Goal: Task Accomplishment & Management: Complete application form

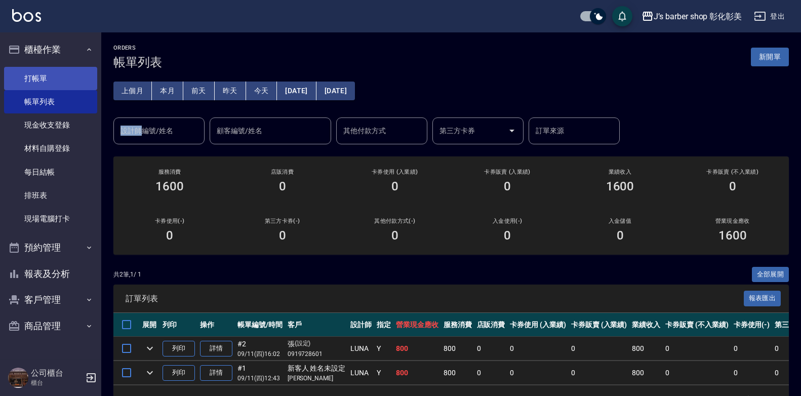
click at [42, 80] on link "打帳單" at bounding box center [50, 78] width 93 height 23
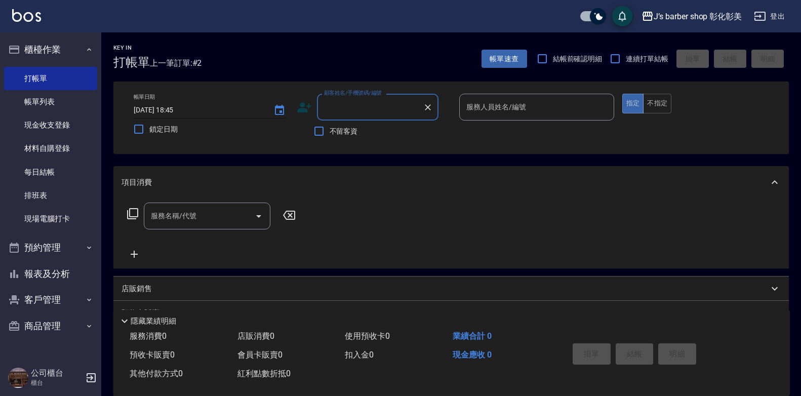
click at [179, 112] on input "[DATE] 18:45" at bounding box center [199, 110] width 130 height 17
type input "[DATE] 19:00"
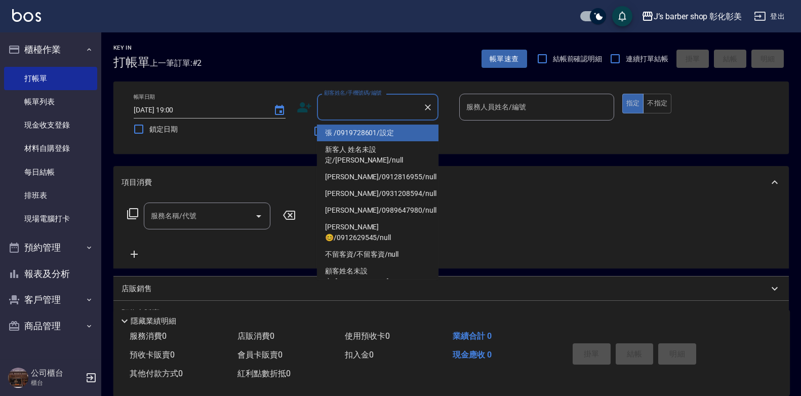
click at [387, 109] on input "顧客姓名/手機號碼/編號" at bounding box center [370, 107] width 97 height 18
type input ","
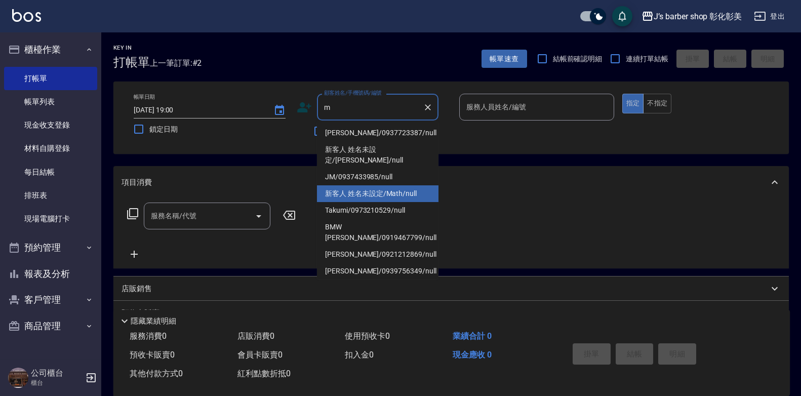
click at [405, 185] on li "新客人 姓名未設定/Math/null" at bounding box center [378, 193] width 122 height 17
click at [405, 181] on div "項目消費" at bounding box center [445, 182] width 647 height 11
type input "新客人 姓名未設定/Math/null"
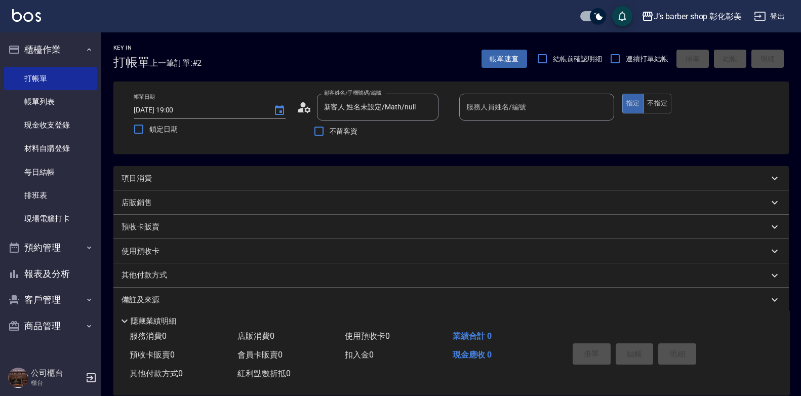
type input "LUNA(無代號)"
click at [515, 100] on input "LUNA(無代號)" at bounding box center [529, 107] width 131 height 18
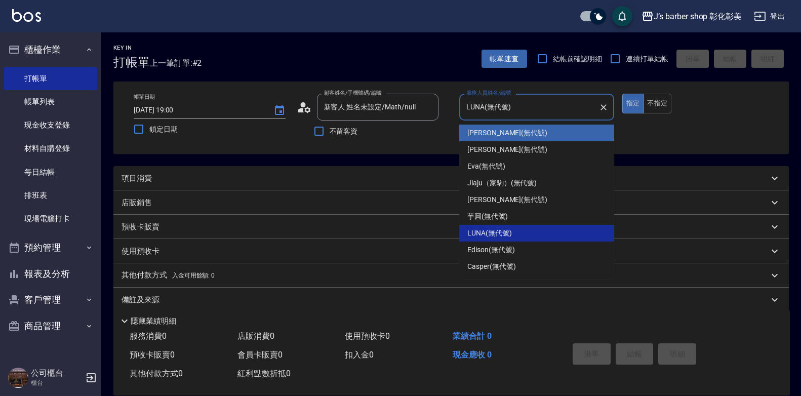
click at [387, 135] on div "不留客資" at bounding box center [368, 131] width 142 height 21
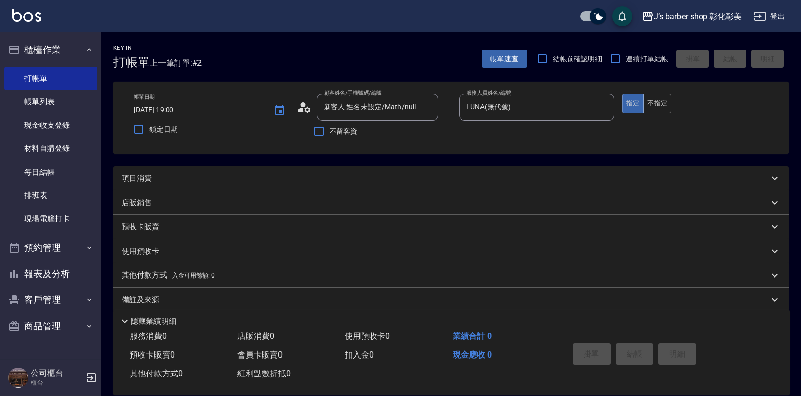
click at [254, 182] on div "項目消費" at bounding box center [445, 178] width 647 height 11
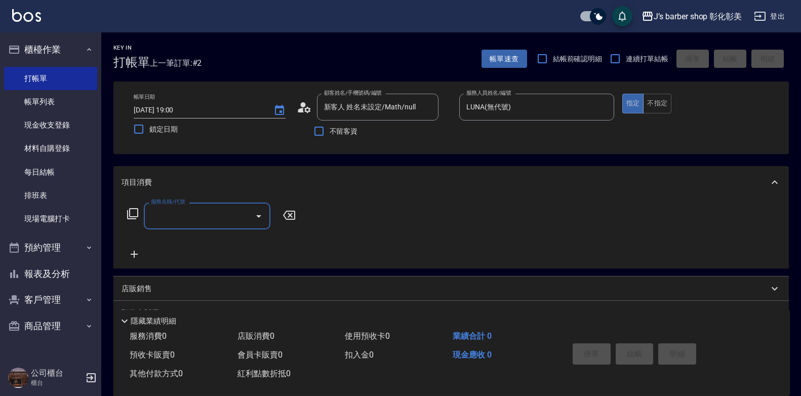
click at [165, 216] on input "服務名稱/代號" at bounding box center [199, 216] width 102 height 18
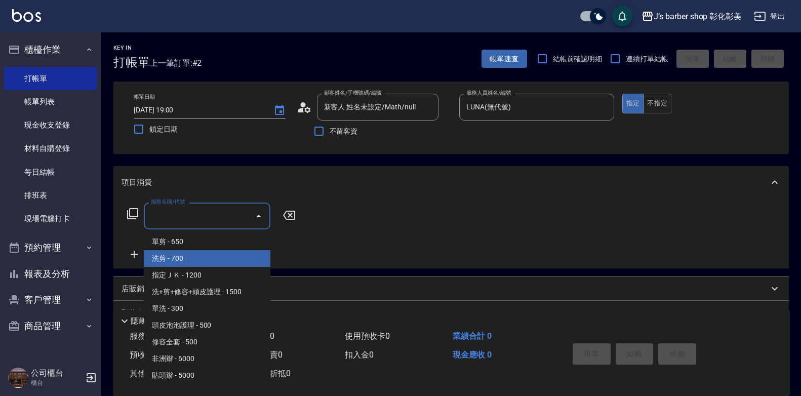
click at [186, 255] on span "洗剪 - 700" at bounding box center [207, 258] width 127 height 17
click at [186, 255] on div "服務名稱/代號 服務名稱/代號" at bounding box center [212, 232] width 180 height 58
type input "洗剪(101)"
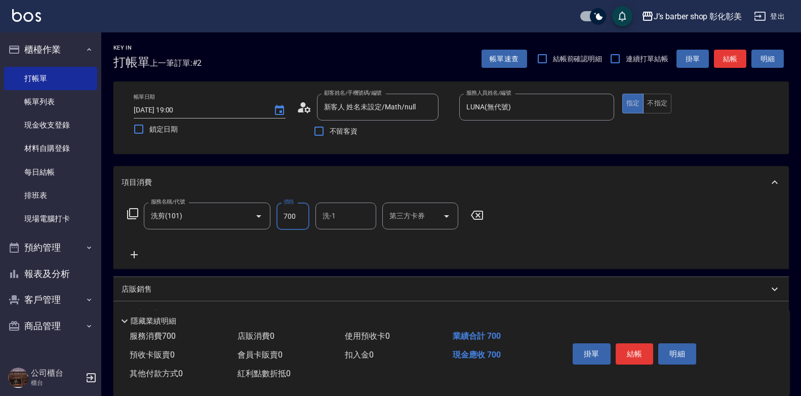
drag, startPoint x: 288, startPoint y: 214, endPoint x: 277, endPoint y: 219, distance: 12.2
click at [288, 215] on input "700" at bounding box center [293, 216] width 33 height 27
click at [319, 217] on div "洗-1" at bounding box center [346, 216] width 61 height 27
type input "800"
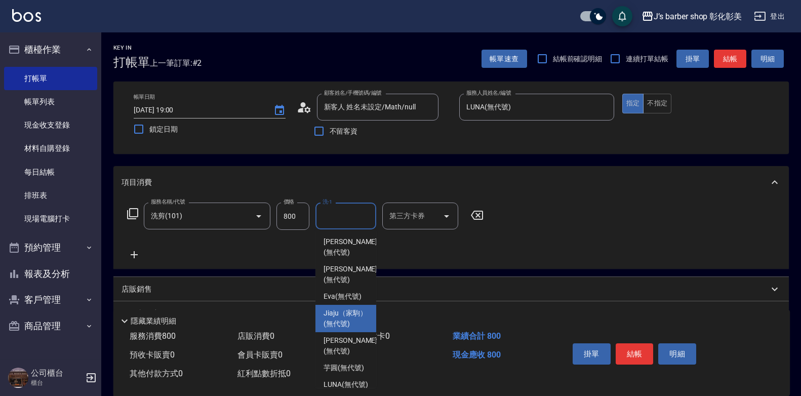
scroll to position [85, 0]
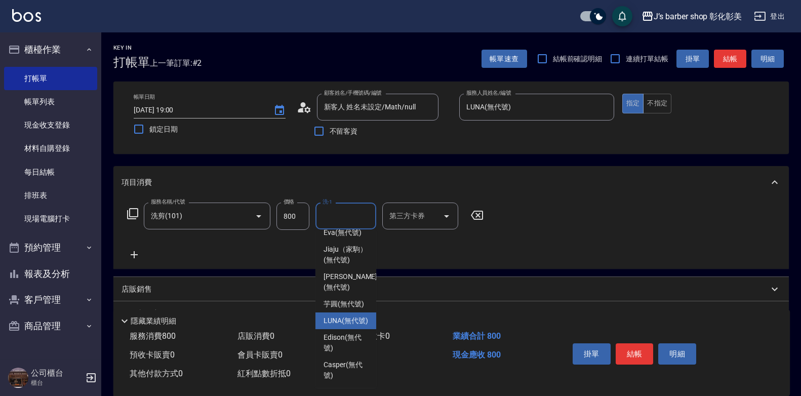
click at [348, 319] on span "LUNA (無代號)" at bounding box center [346, 321] width 45 height 11
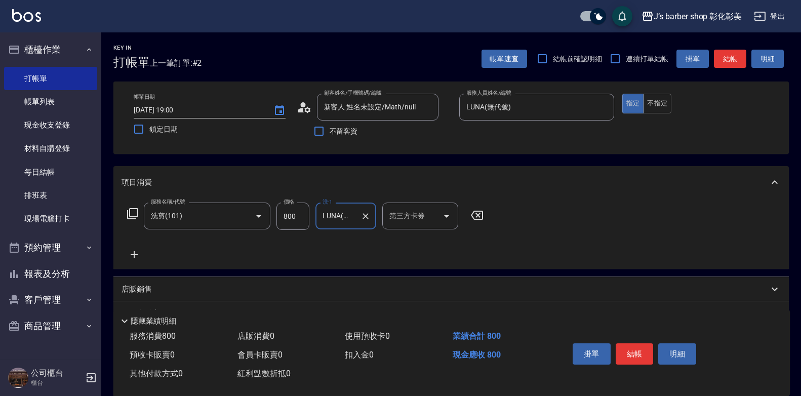
type input "LUNA(無代號)"
click at [636, 346] on button "結帳" at bounding box center [635, 353] width 38 height 21
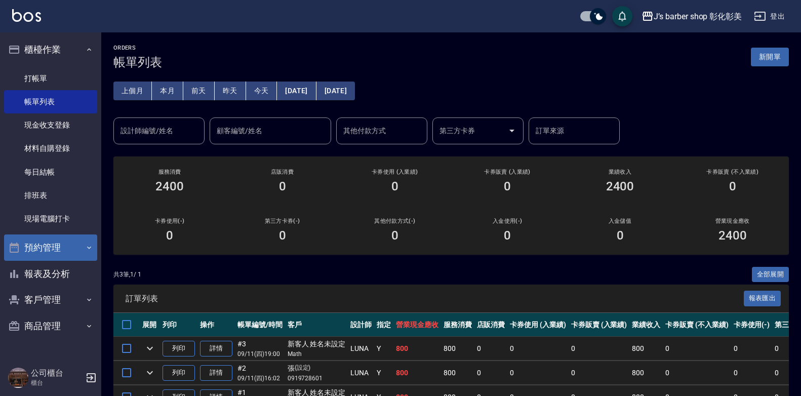
click at [72, 259] on button "預約管理" at bounding box center [50, 248] width 93 height 26
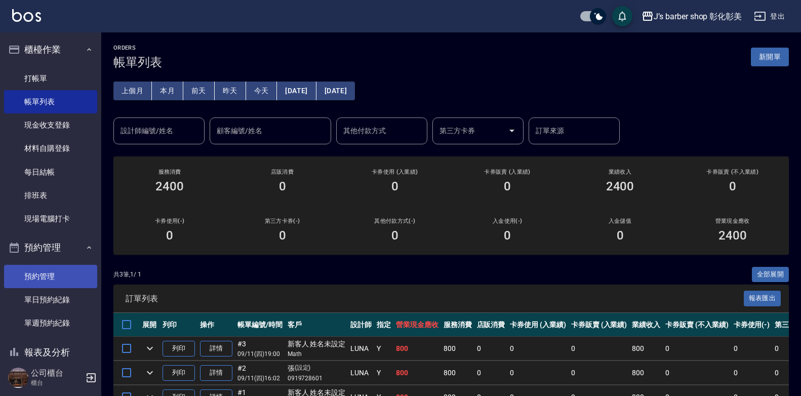
click at [74, 272] on link "預約管理" at bounding box center [50, 276] width 93 height 23
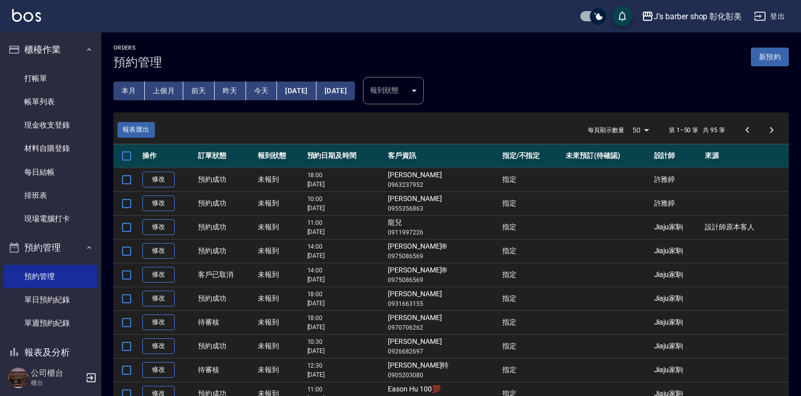
click at [261, 86] on button "今天" at bounding box center [261, 91] width 31 height 19
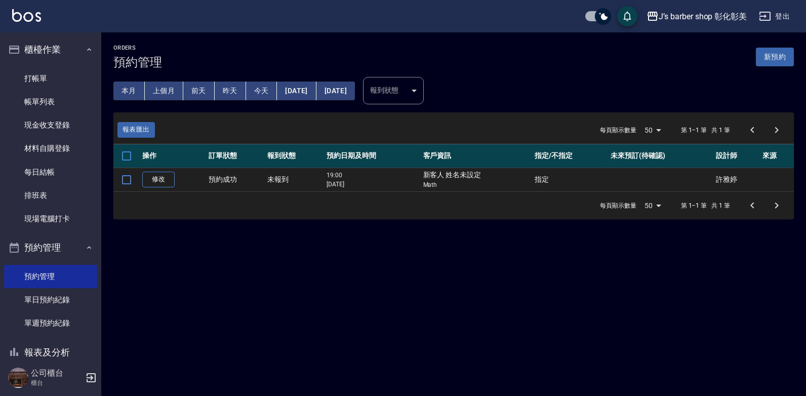
click at [299, 82] on button "[DATE]" at bounding box center [296, 91] width 39 height 19
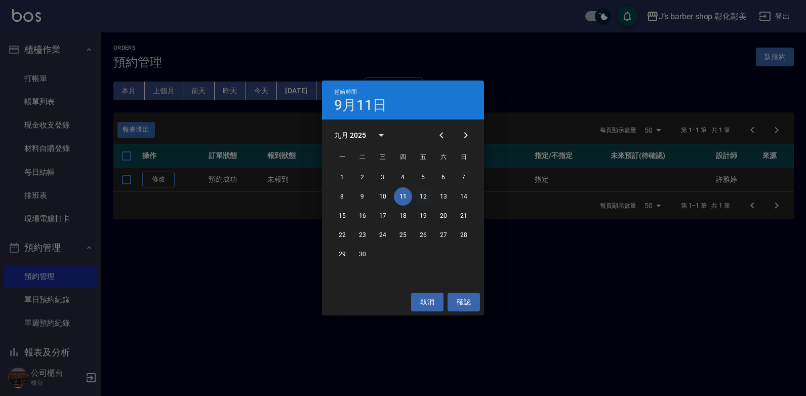
click at [430, 198] on button "12" at bounding box center [423, 196] width 18 height 18
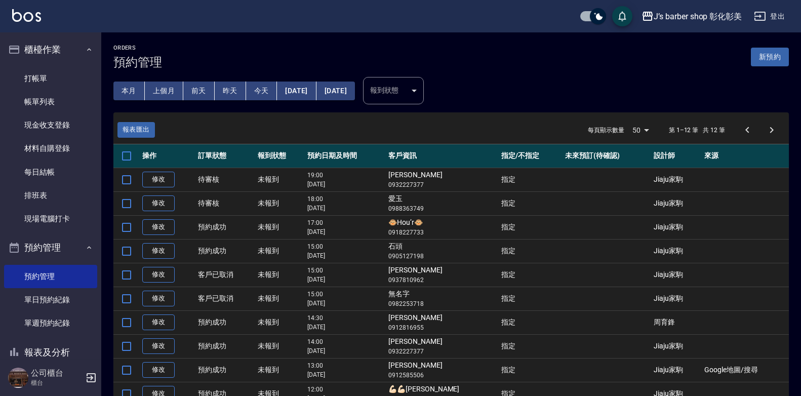
click at [316, 87] on button "[DATE]" at bounding box center [296, 91] width 39 height 19
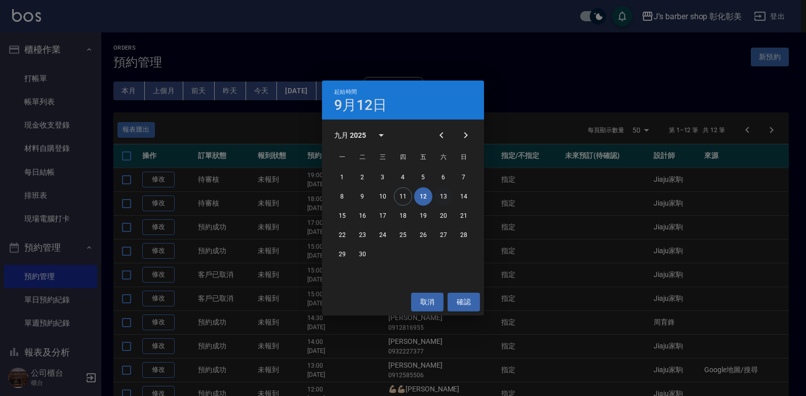
click at [443, 193] on button "13" at bounding box center [444, 196] width 18 height 18
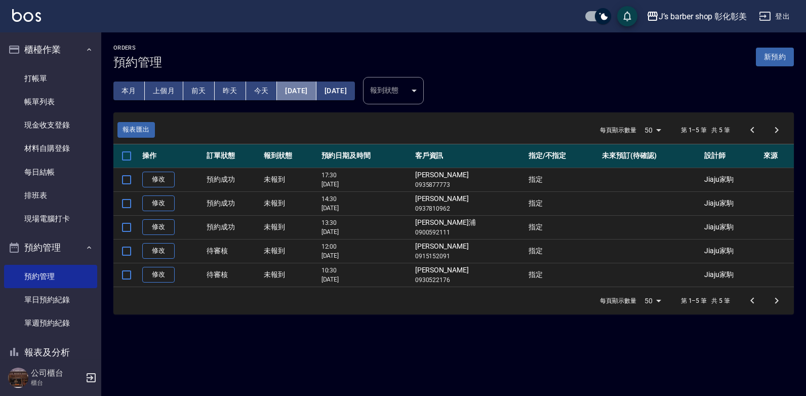
click at [316, 85] on button "[DATE]" at bounding box center [296, 91] width 39 height 19
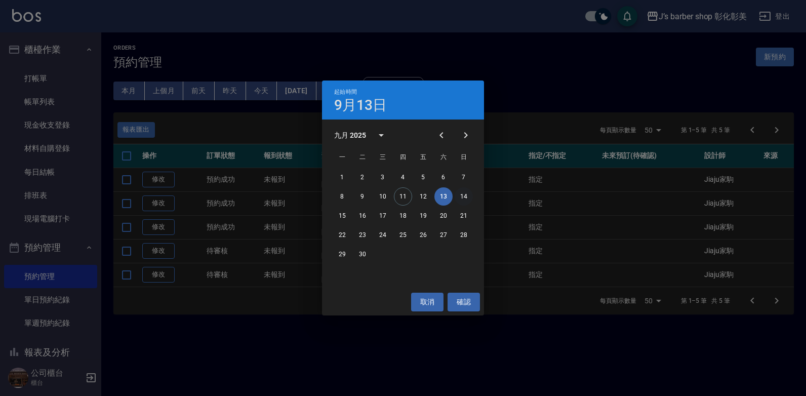
click at [470, 197] on button "14" at bounding box center [464, 196] width 18 height 18
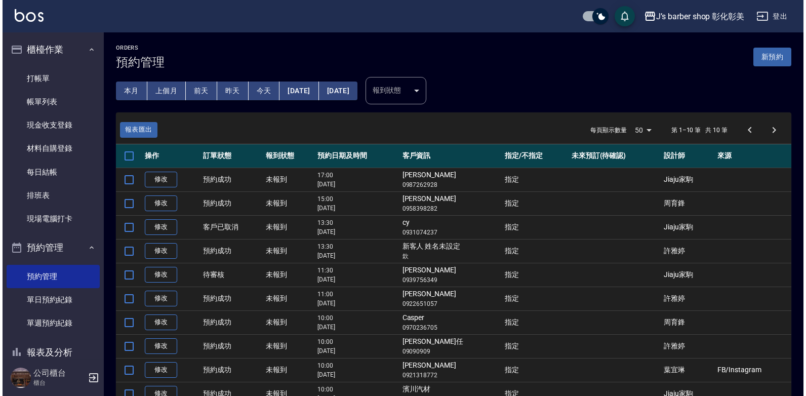
scroll to position [50, 0]
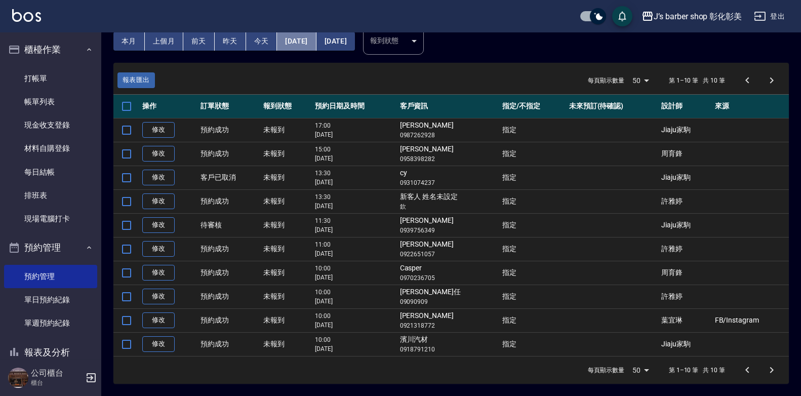
click at [310, 43] on button "[DATE]" at bounding box center [296, 41] width 39 height 19
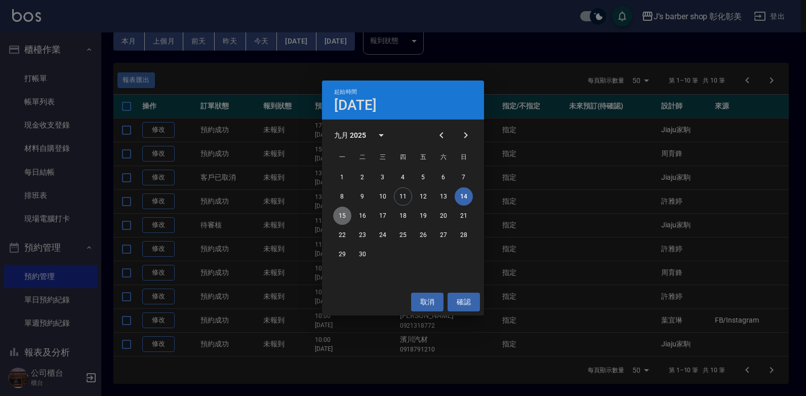
click at [339, 211] on button "15" at bounding box center [342, 216] width 18 height 18
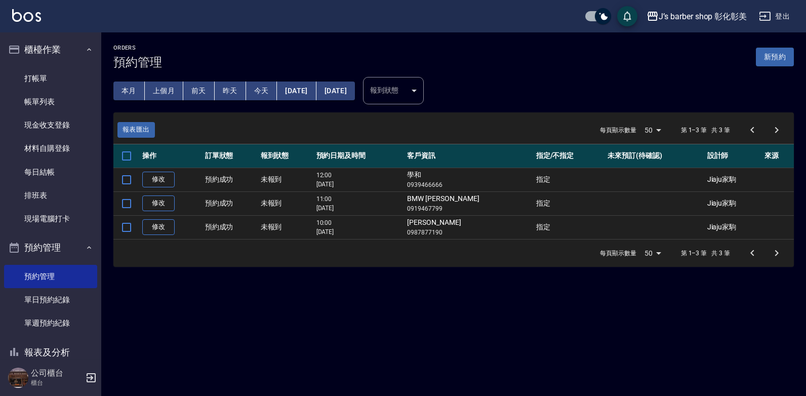
click at [314, 88] on button "[DATE]" at bounding box center [296, 91] width 39 height 19
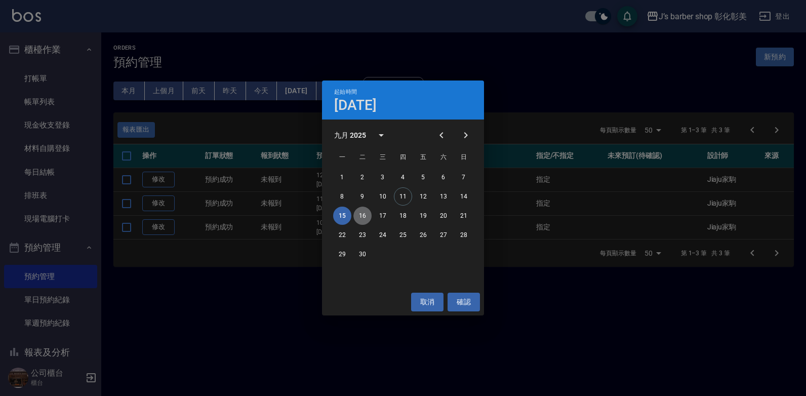
click at [362, 218] on button "16" at bounding box center [363, 216] width 18 height 18
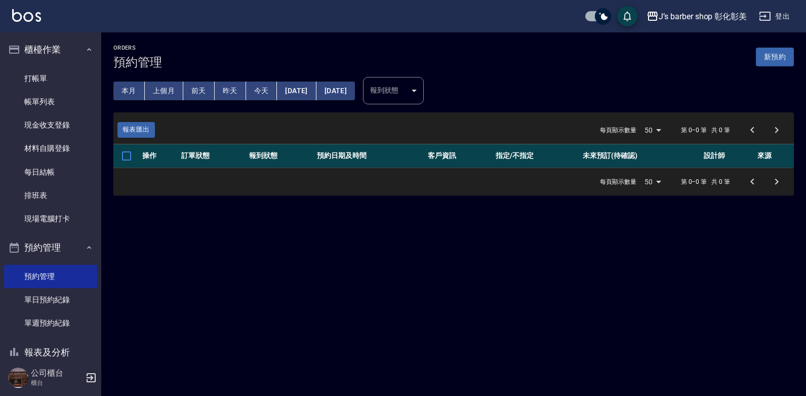
click at [316, 86] on button "[DATE]" at bounding box center [296, 91] width 39 height 19
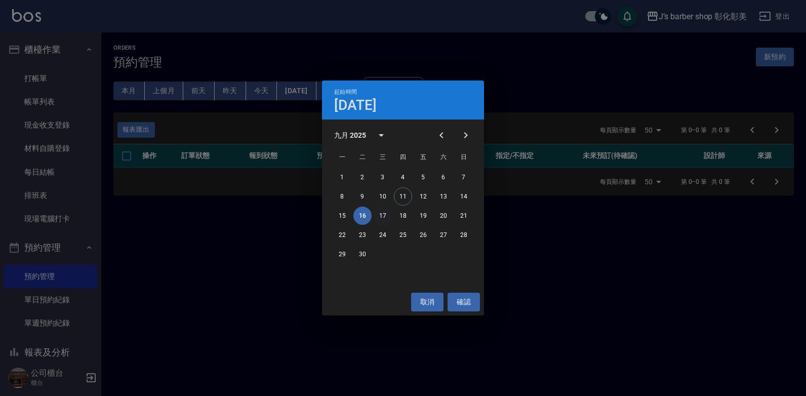
click at [380, 215] on button "17" at bounding box center [383, 216] width 18 height 18
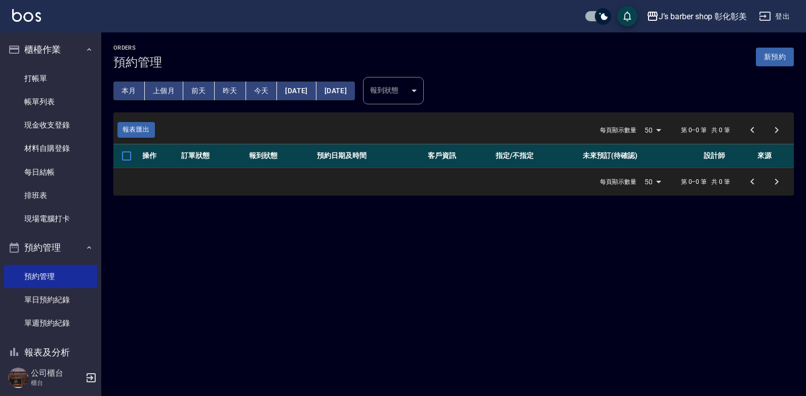
click at [309, 87] on button "[DATE]" at bounding box center [296, 91] width 39 height 19
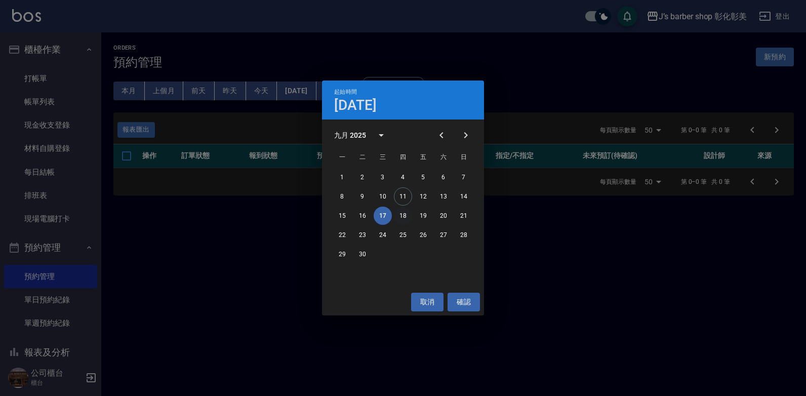
click at [400, 212] on button "18" at bounding box center [403, 216] width 18 height 18
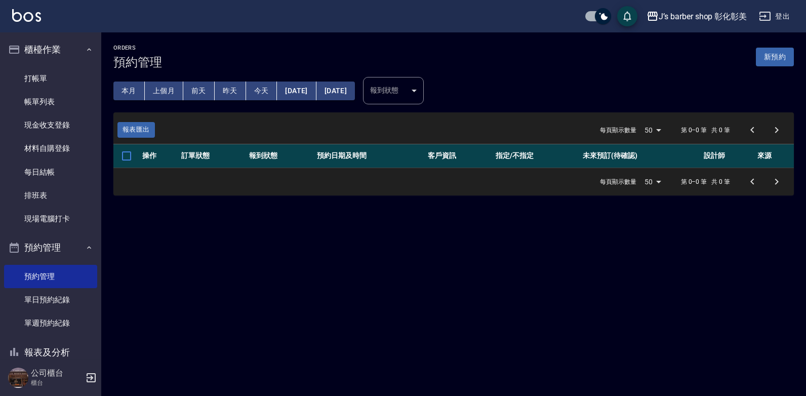
click at [316, 86] on button "[DATE]" at bounding box center [296, 91] width 39 height 19
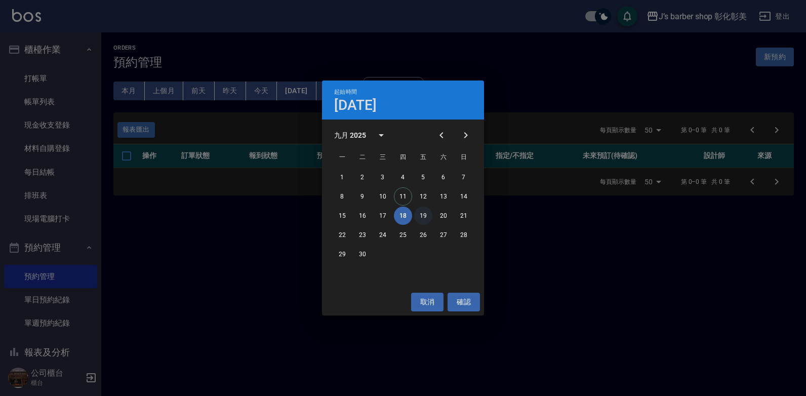
click at [423, 211] on button "19" at bounding box center [423, 216] width 18 height 18
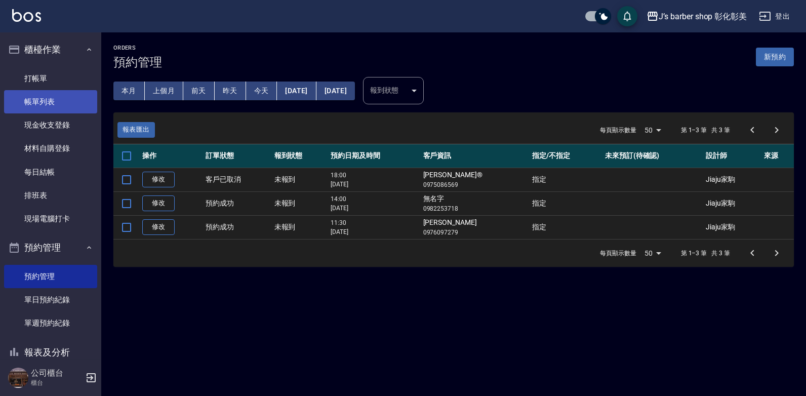
click at [51, 107] on link "帳單列表" at bounding box center [50, 101] width 93 height 23
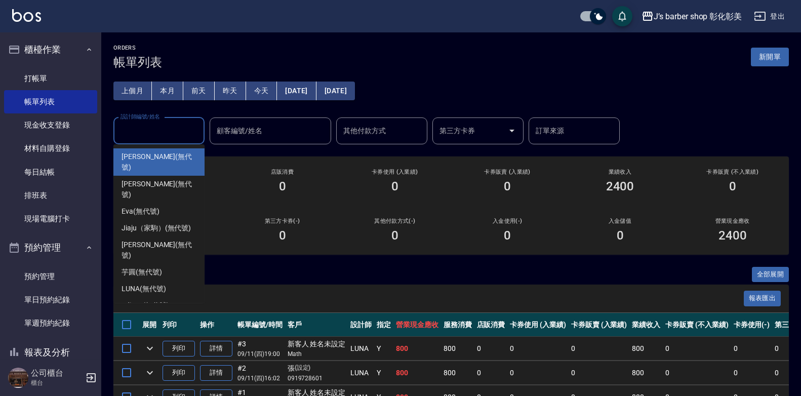
click at [158, 128] on div "設計師編號/姓名 設計師編號/姓名" at bounding box center [158, 131] width 91 height 27
click at [171, 87] on button "本月" at bounding box center [167, 91] width 31 height 19
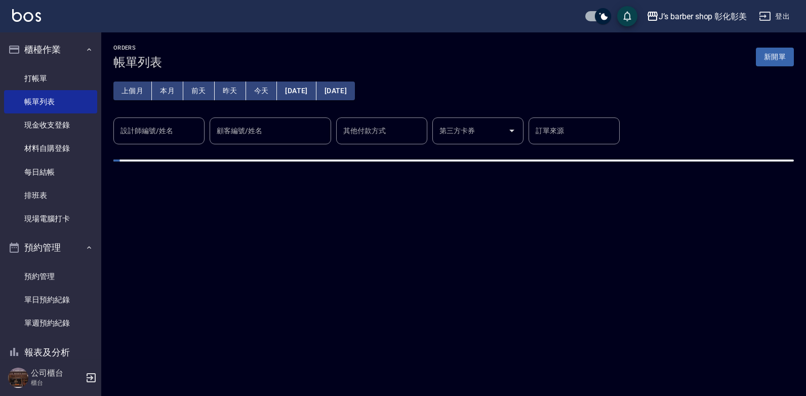
click at [171, 130] on div "設計師編號/姓名 設計師編號/姓名" at bounding box center [158, 131] width 91 height 27
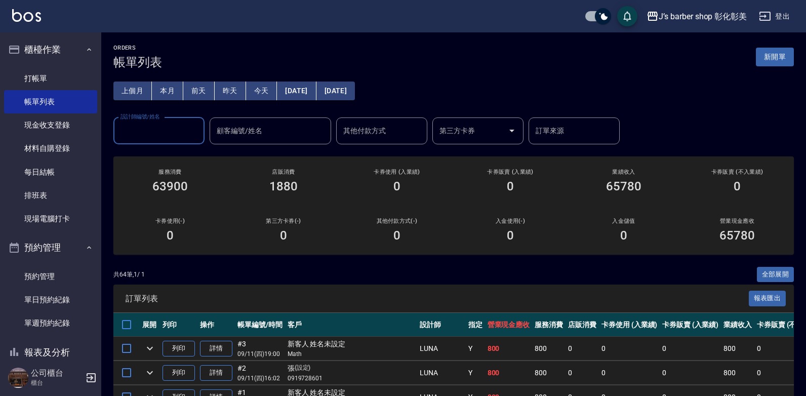
click at [176, 131] on input "設計師編號/姓名" at bounding box center [159, 131] width 82 height 18
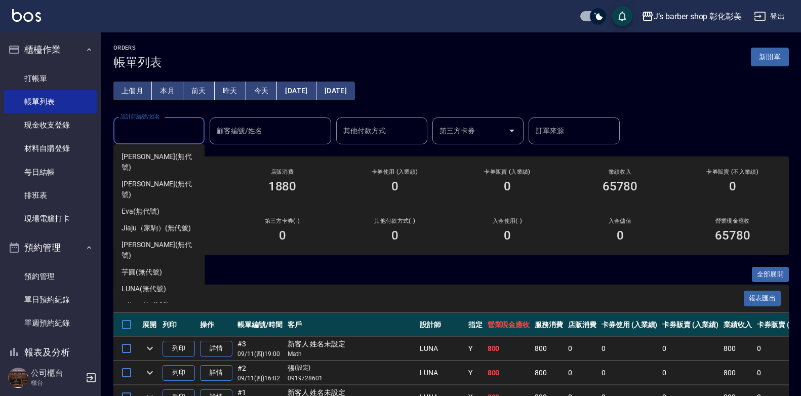
click at [194, 314] on div "Casper (無代號)" at bounding box center [158, 322] width 91 height 17
type input "Casper(無代號)"
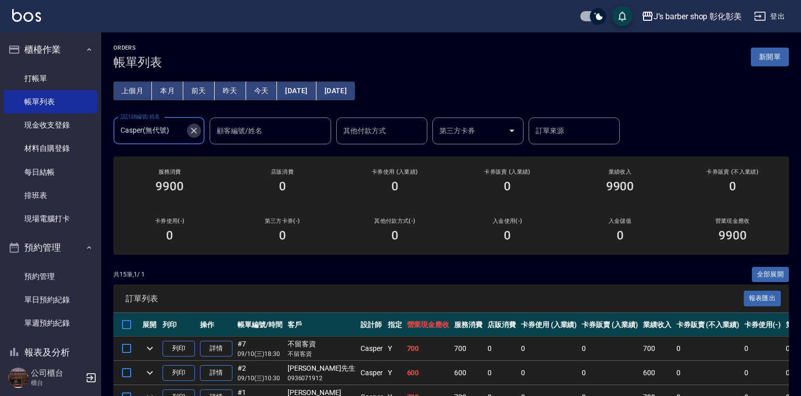
click at [196, 127] on icon "Clear" at bounding box center [194, 131] width 10 height 10
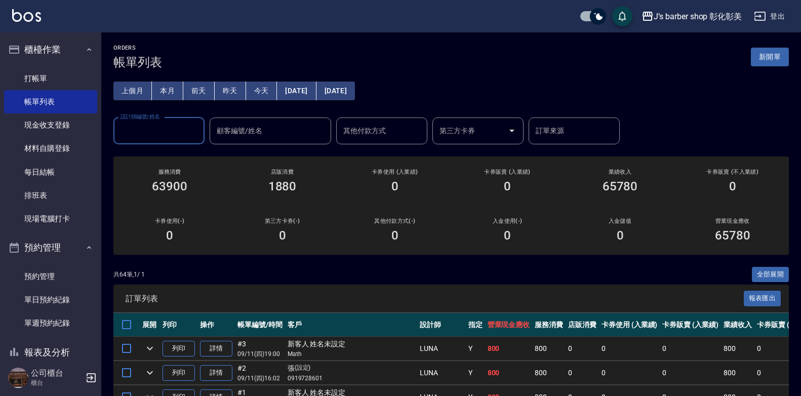
click at [140, 88] on button "上個月" at bounding box center [132, 91] width 38 height 19
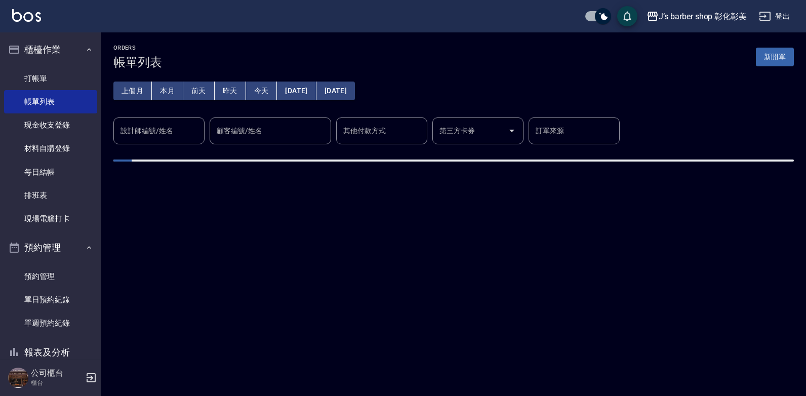
click at [161, 130] on input "設計師編號/姓名" at bounding box center [159, 131] width 82 height 18
type input "Casper(無代號)"
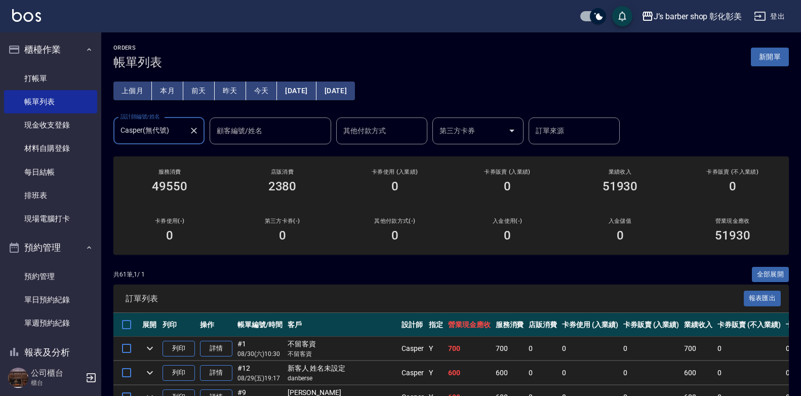
click at [188, 126] on button "Clear" at bounding box center [194, 131] width 14 height 14
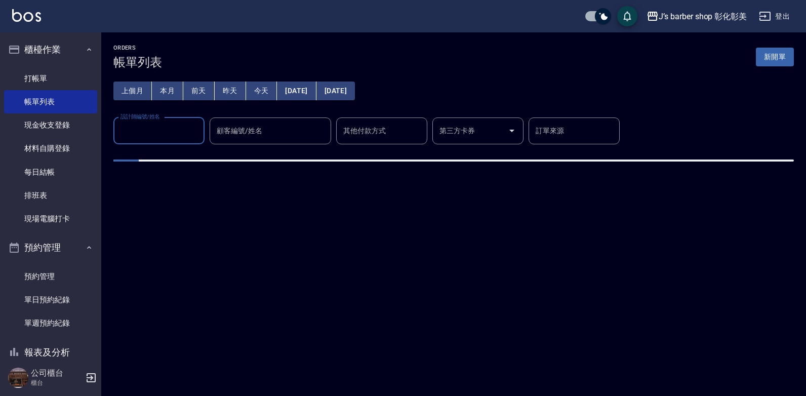
click at [259, 92] on button "今天" at bounding box center [261, 91] width 31 height 19
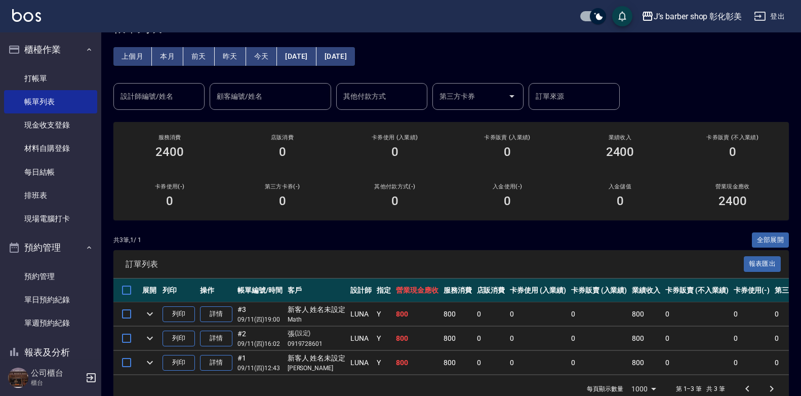
scroll to position [51, 0]
